Goal: Navigation & Orientation: Find specific page/section

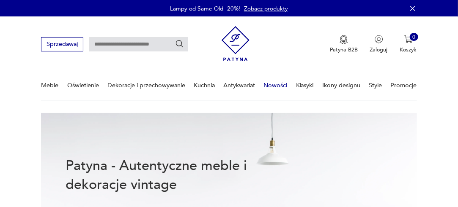
click at [273, 85] on link "Nowości" at bounding box center [276, 85] width 24 height 29
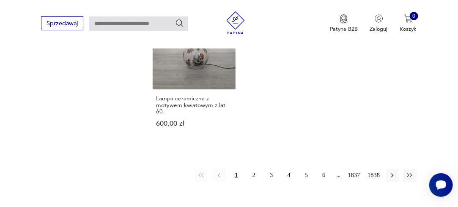
scroll to position [974, 0]
click at [254, 171] on button "2" at bounding box center [254, 175] width 14 height 14
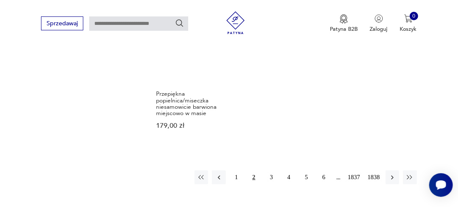
scroll to position [1004, 0]
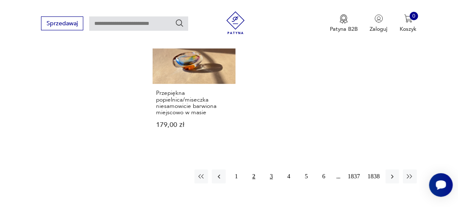
click at [272, 170] on button "3" at bounding box center [272, 177] width 14 height 14
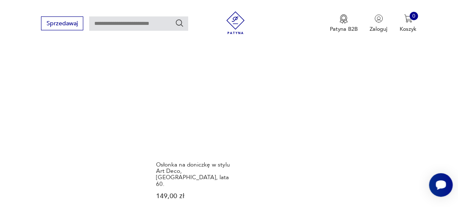
scroll to position [937, 0]
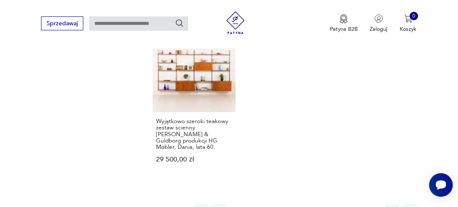
scroll to position [971, 0]
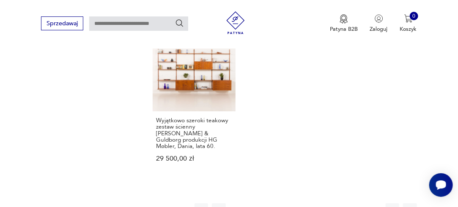
click at [305, 204] on button "5" at bounding box center [306, 211] width 14 height 14
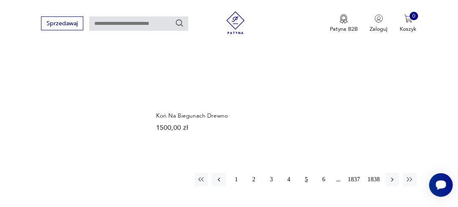
scroll to position [971, 0]
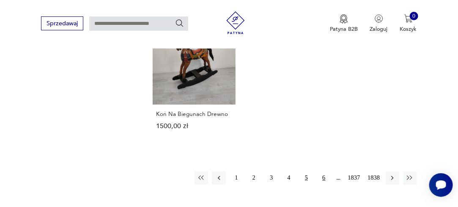
click at [325, 172] on button "6" at bounding box center [324, 179] width 14 height 14
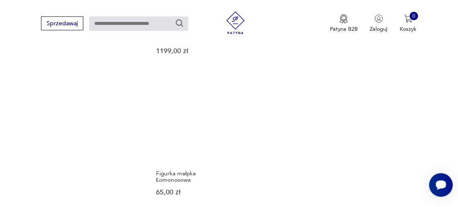
scroll to position [954, 0]
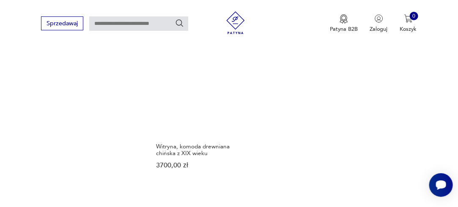
scroll to position [954, 0]
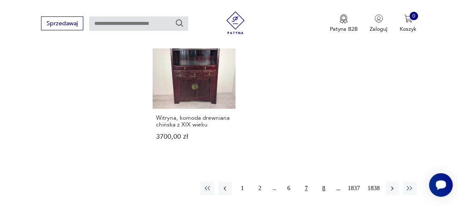
click at [326, 188] on button "8" at bounding box center [324, 189] width 14 height 14
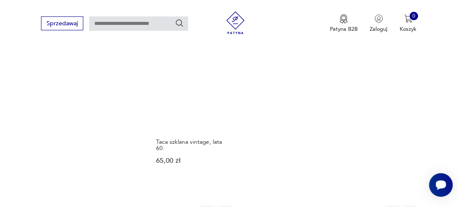
scroll to position [1004, 0]
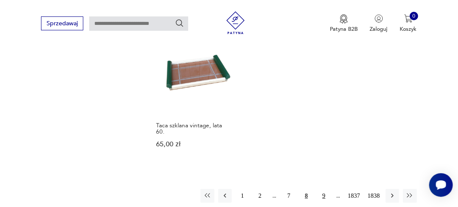
click at [326, 189] on button "9" at bounding box center [324, 196] width 14 height 14
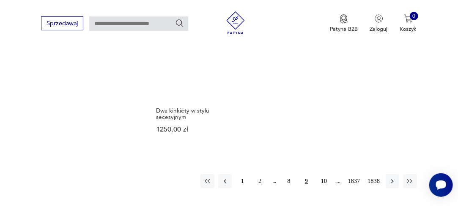
scroll to position [937, 0]
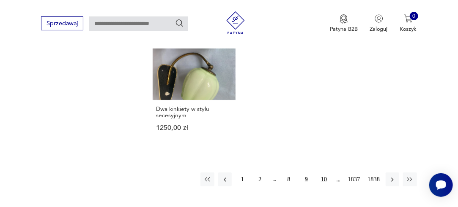
click at [323, 178] on button "10" at bounding box center [324, 180] width 14 height 14
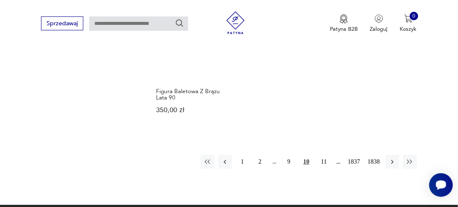
scroll to position [1021, 0]
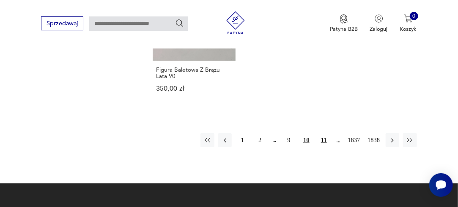
click at [325, 134] on button "11" at bounding box center [324, 141] width 14 height 14
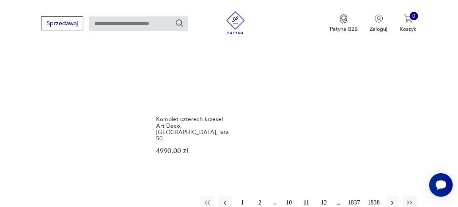
scroll to position [1021, 0]
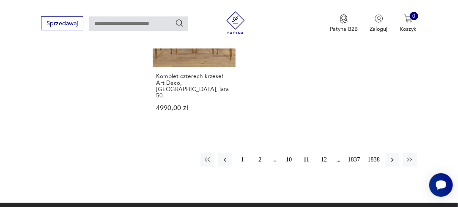
click at [323, 153] on button "12" at bounding box center [324, 160] width 14 height 14
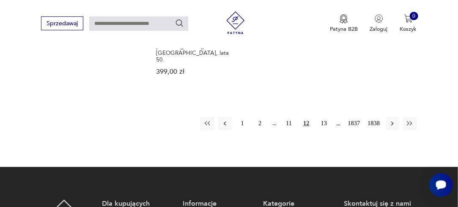
scroll to position [1055, 0]
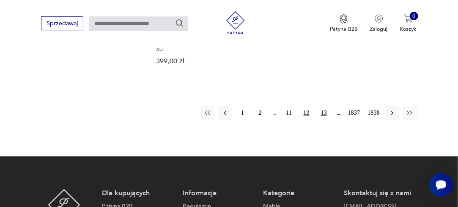
click at [325, 106] on button "13" at bounding box center [324, 113] width 14 height 14
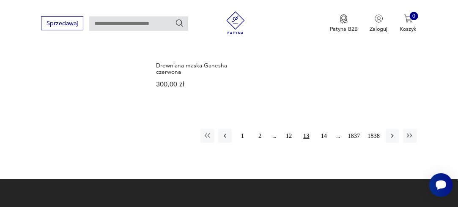
scroll to position [1004, 0]
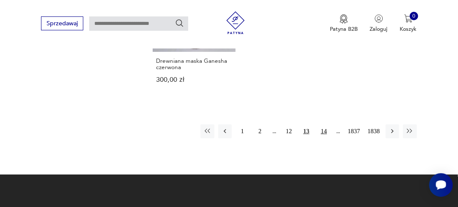
click at [325, 125] on button "14" at bounding box center [324, 132] width 14 height 14
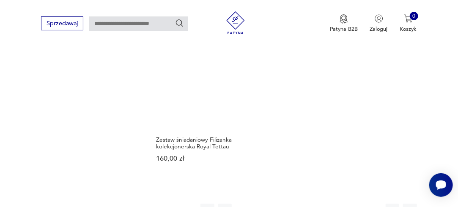
scroll to position [954, 0]
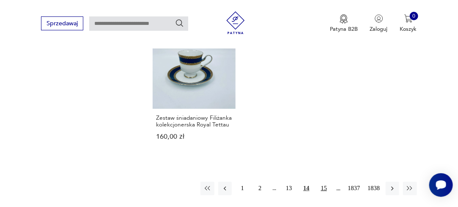
click at [324, 182] on button "15" at bounding box center [324, 189] width 14 height 14
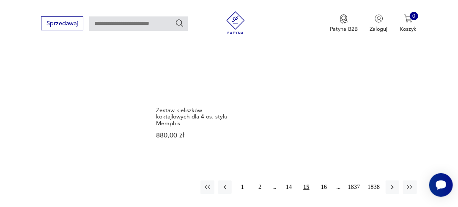
scroll to position [1021, 0]
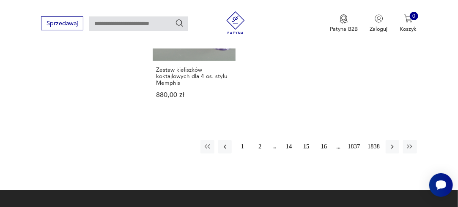
click at [324, 140] on button "16" at bounding box center [324, 147] width 14 height 14
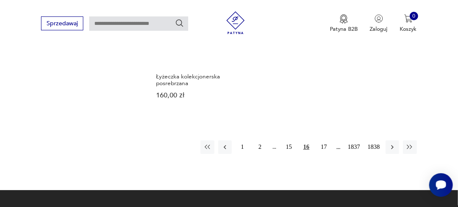
scroll to position [1021, 0]
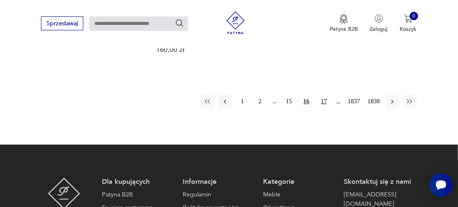
click at [325, 95] on button "17" at bounding box center [324, 102] width 14 height 14
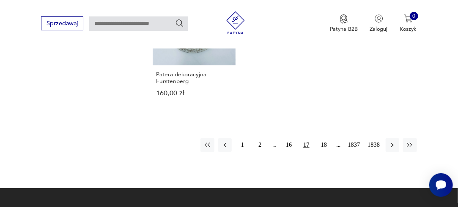
scroll to position [1004, 0]
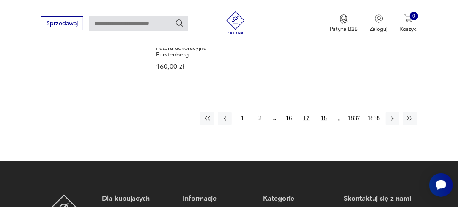
click at [325, 112] on button "18" at bounding box center [324, 119] width 14 height 14
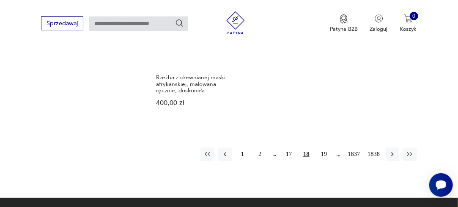
scroll to position [1021, 0]
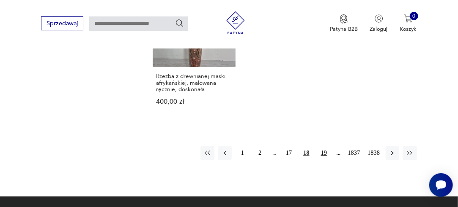
click at [324, 147] on button "19" at bounding box center [324, 154] width 14 height 14
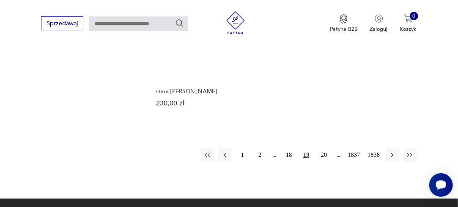
scroll to position [1089, 0]
